Goal: Task Accomplishment & Management: Manage account settings

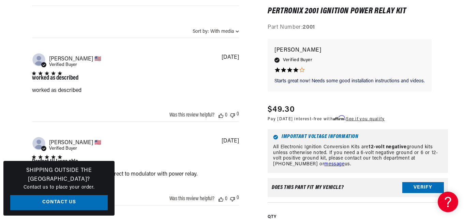
scroll to position [625, 0]
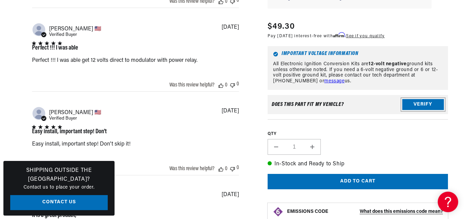
click at [424, 107] on button "Verify" at bounding box center [423, 104] width 42 height 11
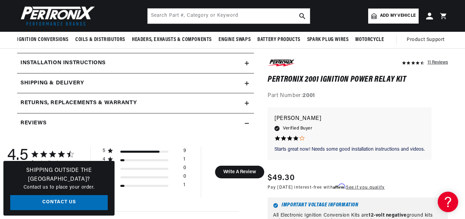
scroll to position [284, 0]
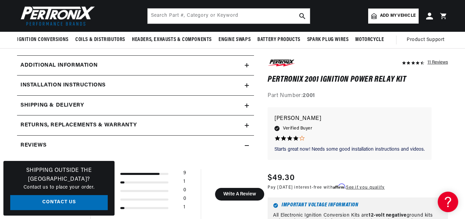
click at [247, 84] on icon at bounding box center [247, 85] width 4 height 4
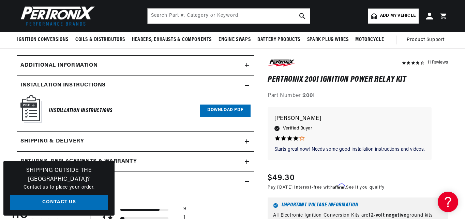
scroll to position [0, 808]
click at [225, 112] on link "Download PDF" at bounding box center [225, 110] width 51 height 13
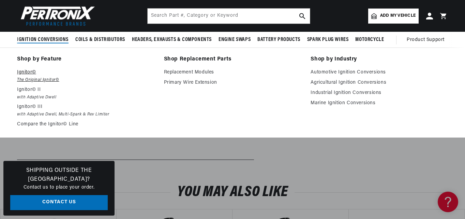
scroll to position [0, 0]
click at [33, 74] on p "Ignitor©" at bounding box center [85, 72] width 137 height 8
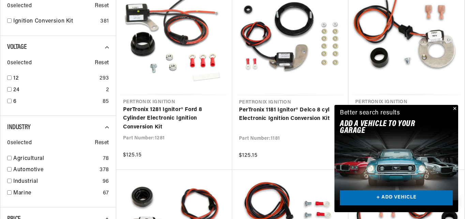
scroll to position [227, 0]
click at [396, 197] on link "+ ADD VEHICLE" at bounding box center [396, 197] width 113 height 15
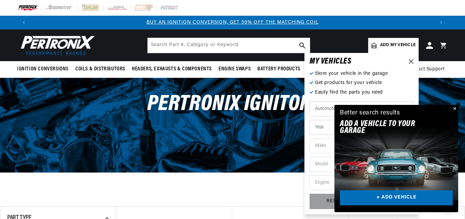
scroll to position [0, 404]
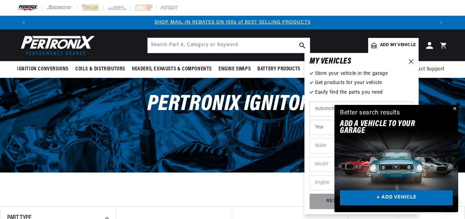
click at [455, 108] on button "Close" at bounding box center [454, 109] width 8 height 8
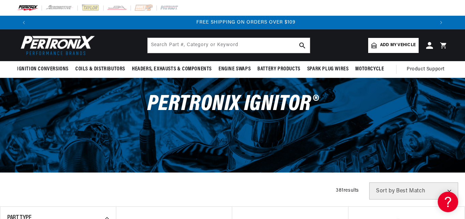
scroll to position [0, 808]
click at [429, 45] on icon at bounding box center [429, 45] width 7 height 7
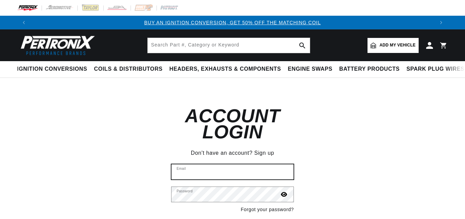
click at [189, 164] on input "Email" at bounding box center [233, 171] width 122 height 15
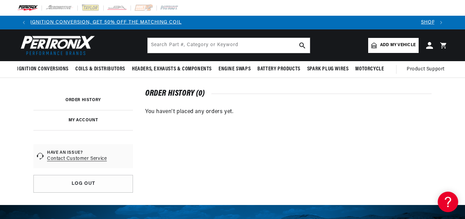
scroll to position [0, 8]
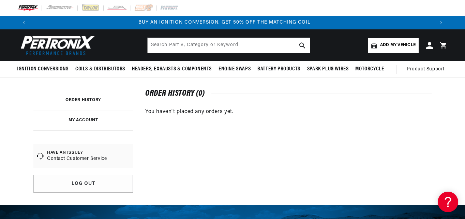
click at [84, 119] on link "MY ACCOUNT" at bounding box center [84, 120] width 30 height 4
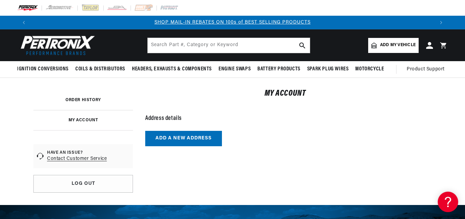
scroll to position [0, 808]
click at [186, 138] on button "Add a new address" at bounding box center [183, 138] width 77 height 15
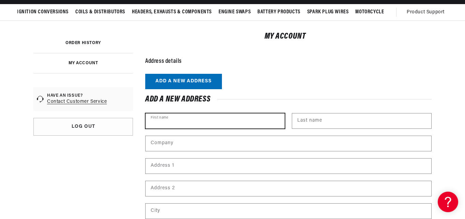
scroll to position [0, 33]
click at [171, 120] on input "First name" at bounding box center [215, 120] width 139 height 15
type input "[PERSON_NAME]"
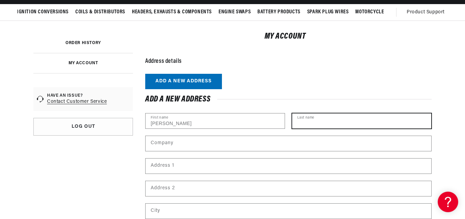
type input "[PERSON_NAME]"
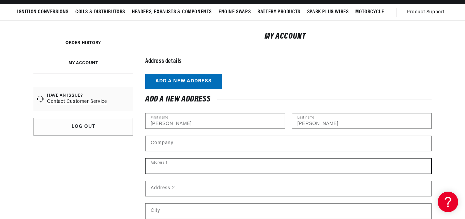
type input "115 Atlantis Dr."
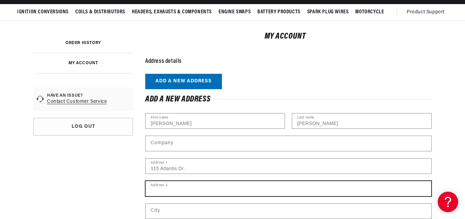
type input "---"
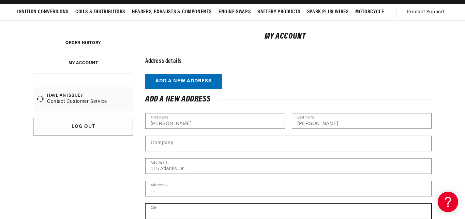
type input "Ellenboro"
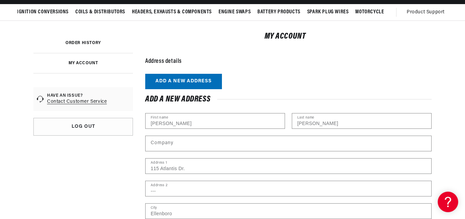
select select "[US_STATE]"
type input "28040"
type input "18284296709"
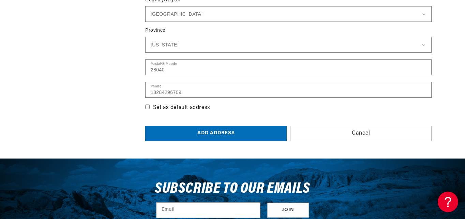
click at [147, 105] on input "Set as default address" at bounding box center [147, 106] width 4 height 4
checkbox input "true"
click at [215, 133] on button "Add address" at bounding box center [216, 132] width 142 height 15
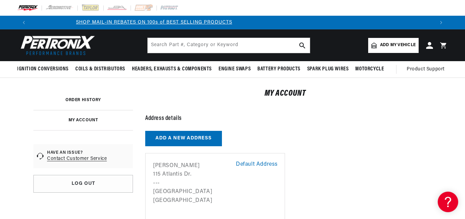
scroll to position [0, 808]
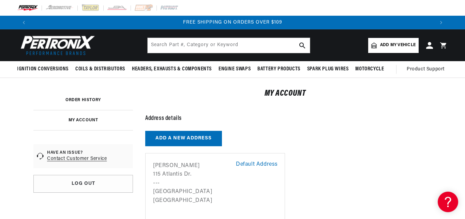
click at [392, 43] on span "Add my vehicle" at bounding box center [397, 45] width 35 height 6
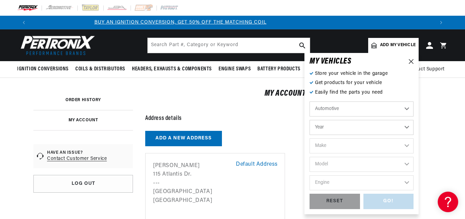
scroll to position [0, 0]
click at [406, 125] on select "Year 2022 2021 2020 2019 2018 2017 2016 2015 2014 2013 2012 2011 2010 2009 2008…" at bounding box center [362, 127] width 104 height 15
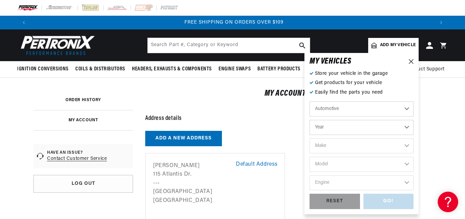
scroll to position [0, 808]
select select "1963"
click at [310, 120] on select "Year 2022 2021 2020 2019 2018 2017 2016 2015 2014 2013 2012 2011 2010 2009 2008…" at bounding box center [362, 127] width 104 height 15
select select "1963"
click at [408, 144] on select "Make American Motors Aston Martin Austin Austin Healey Bentley Buick Cadillac C…" at bounding box center [362, 145] width 104 height 15
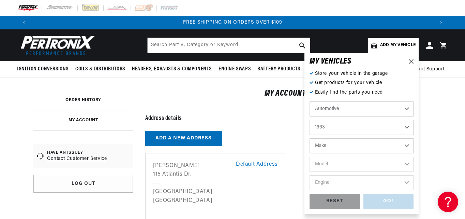
select select "Ford"
click at [310, 138] on select "Make American Motors Aston Martin Austin Austin Healey Bentley Buick Cadillac C…" at bounding box center [362, 145] width 104 height 15
select select "Ford"
click at [405, 162] on select "Model 300 Club Wagon Country Sedan Country Squire Econoline F-100 F-250 F-350 F…" at bounding box center [362, 164] width 104 height 15
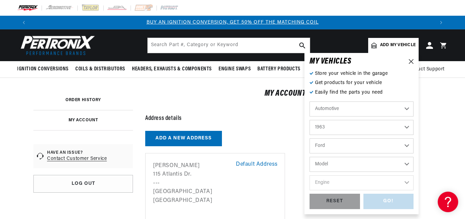
select select "Galaxie-500"
click at [310, 157] on select "Model 300 Club Wagon Country Sedan Country Squire Econoline F-100 F-250 F-350 F…" at bounding box center [362, 164] width 104 height 15
select select "Galaxie-500"
click at [406, 182] on select "Engine 260cid / 4.3L 262cid / 4.3L 289cid / 4.7L 352cid / 5.8L 390cid / 6.4L" at bounding box center [362, 182] width 104 height 15
select select "352cid-5.8L"
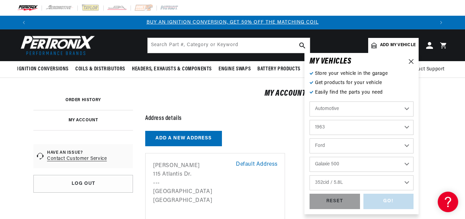
click at [310, 175] on select "Engine 260cid / 4.3L 262cid / 4.3L 289cid / 4.7L 352cid / 5.8L 390cid / 6.4L" at bounding box center [362, 182] width 104 height 15
select select "352cid-5.8L"
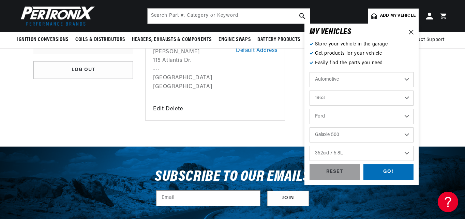
scroll to position [57, 0]
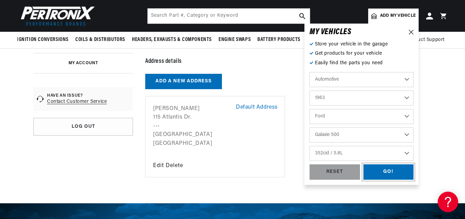
click at [387, 169] on div "GO!" at bounding box center [389, 171] width 50 height 15
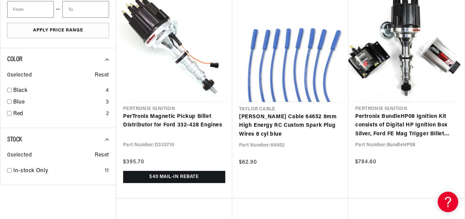
scroll to position [682, 0]
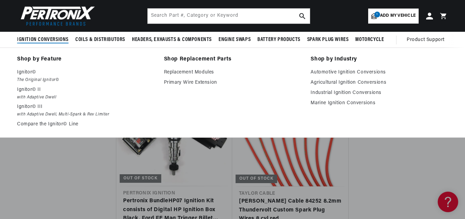
scroll to position [0, 808]
click at [33, 74] on p "Ignitor©" at bounding box center [85, 72] width 137 height 8
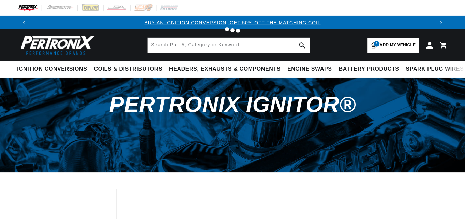
scroll to position [114, 0]
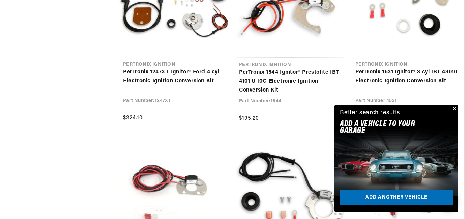
scroll to position [966, 0]
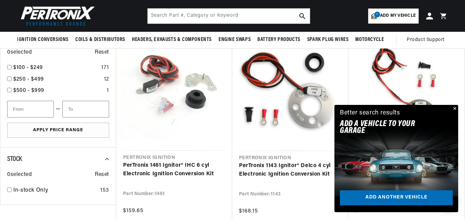
scroll to position [0, 404]
click at [394, 17] on span "Add my vehicle" at bounding box center [397, 16] width 35 height 6
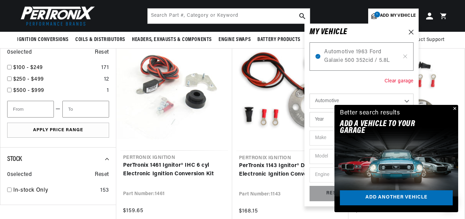
click at [394, 80] on div "Clear garage" at bounding box center [399, 81] width 29 height 8
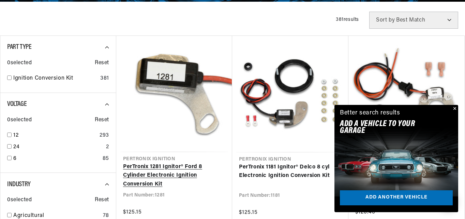
scroll to position [0, 404]
click at [158, 169] on link "PerTronix 1281 Ignitor® Ford 8 Cylinder Electronic Ignition Conversion Kit" at bounding box center [174, 175] width 102 height 26
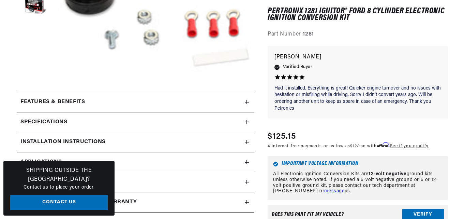
scroll to position [20, 0]
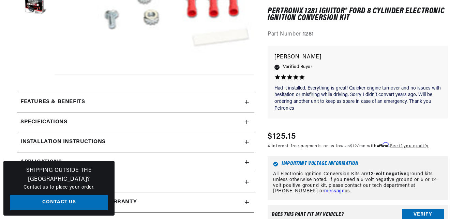
click at [246, 140] on icon at bounding box center [247, 142] width 4 height 4
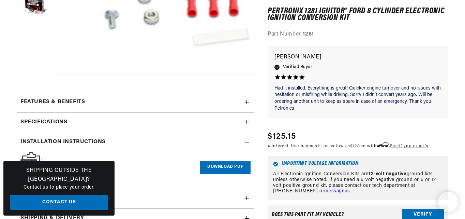
click at [228, 161] on link "Download PDF" at bounding box center [225, 167] width 51 height 13
